Goal: Information Seeking & Learning: Learn about a topic

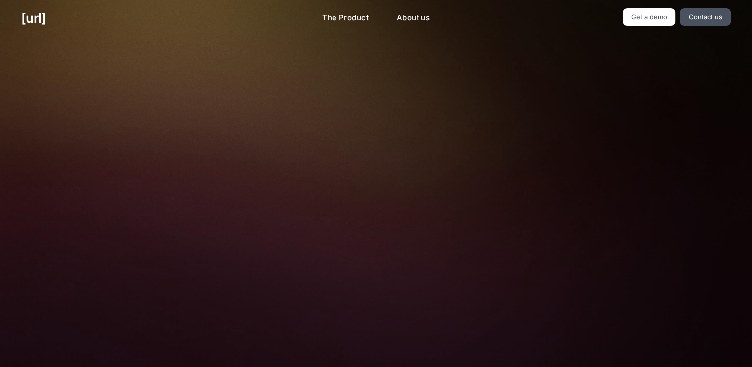
click at [416, 170] on img at bounding box center [375, 223] width 329 height 223
click at [660, 9] on link "Get a demo" at bounding box center [649, 16] width 53 height 17
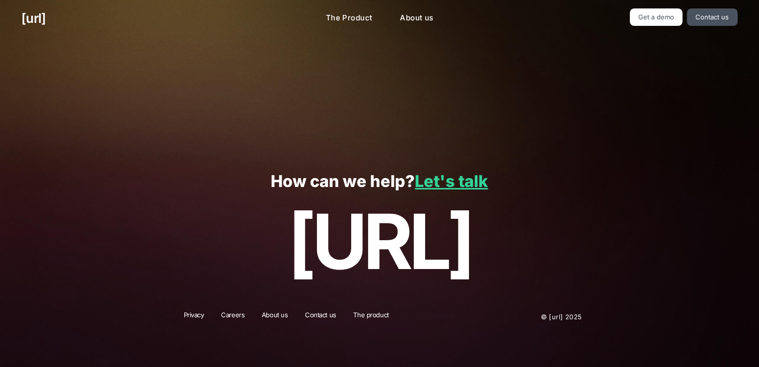
click at [472, 287] on div "How can we help? Let's talk [URL]" at bounding box center [379, 228] width 759 height 147
click at [460, 180] on link "Let's talk" at bounding box center [451, 180] width 73 height 19
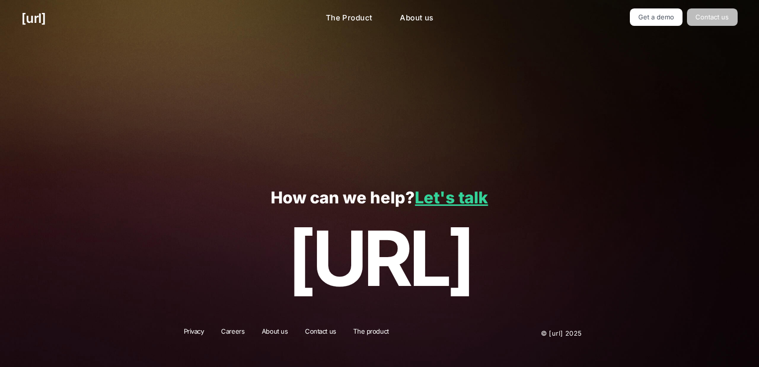
click at [706, 23] on link "Contact us" at bounding box center [712, 16] width 51 height 17
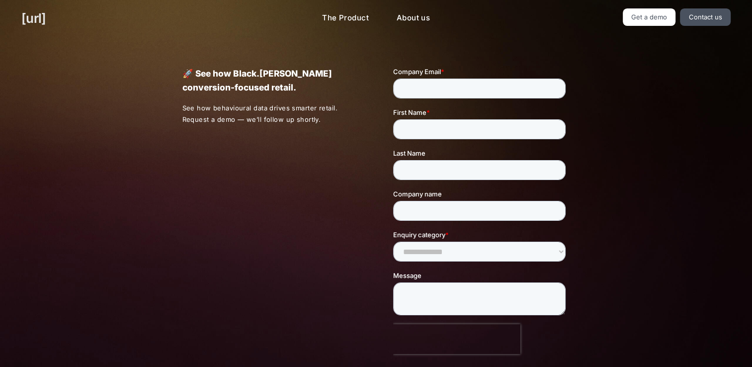
click at [34, 21] on link "[URL]" at bounding box center [33, 17] width 24 height 19
